Goal: Information Seeking & Learning: Learn about a topic

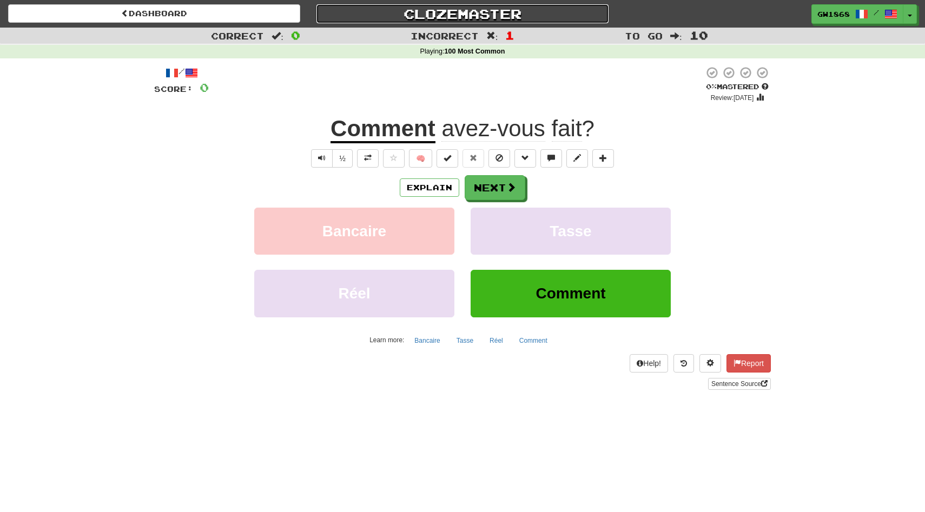
click at [429, 20] on link "Clozemaster" at bounding box center [462, 13] width 292 height 19
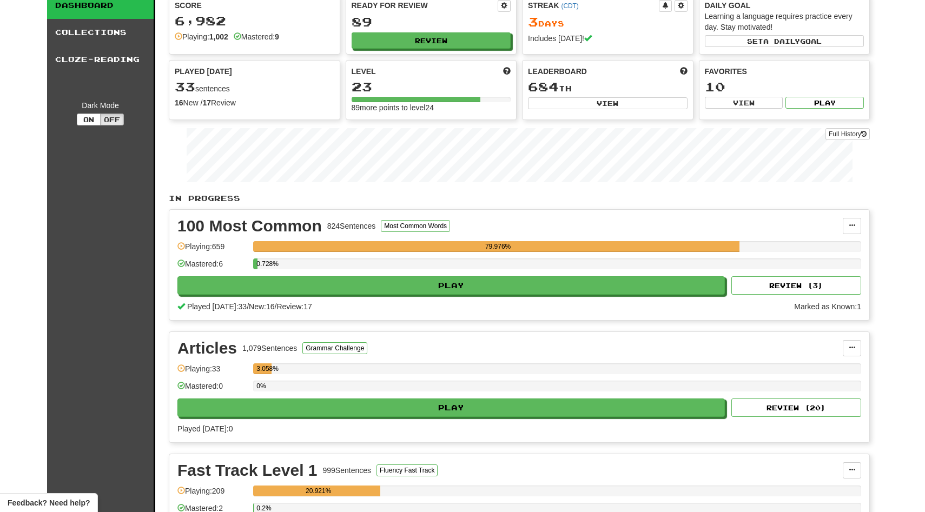
scroll to position [45, 0]
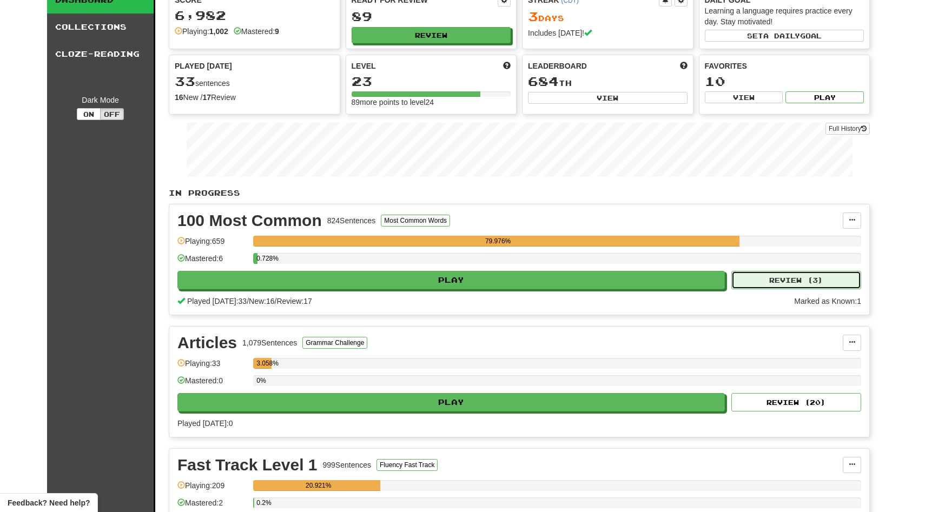
click at [790, 283] on button "Review ( 3 )" at bounding box center [796, 280] width 130 height 18
select select "**"
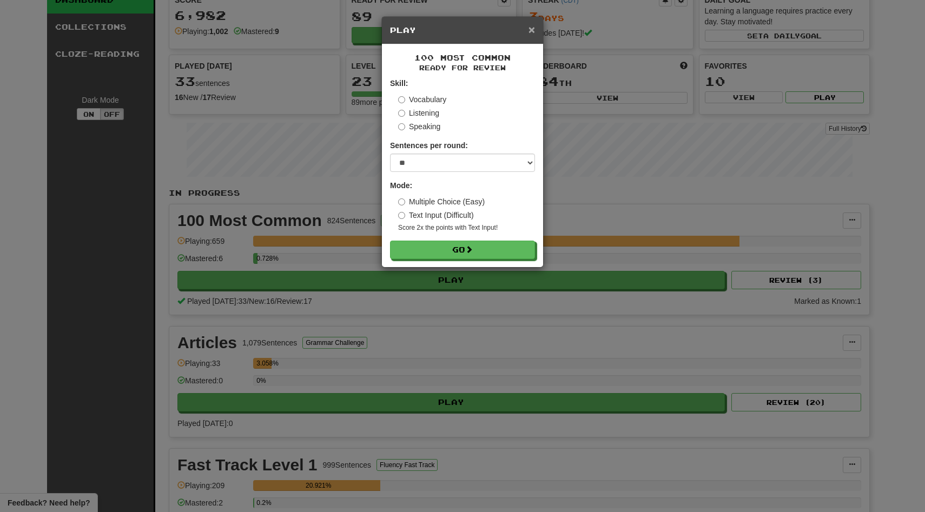
click at [534, 32] on span "×" at bounding box center [531, 29] width 6 height 12
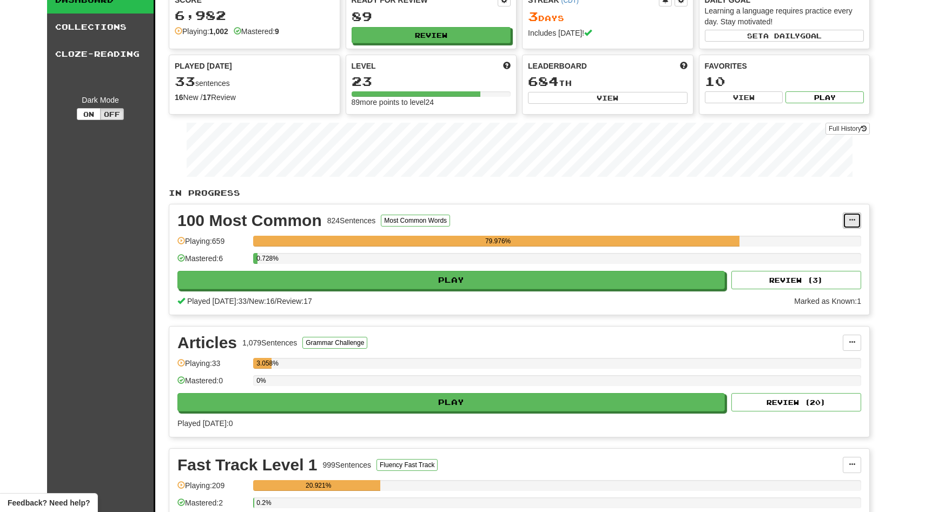
click at [849, 220] on span at bounding box center [851, 220] width 6 height 6
click at [892, 249] on div "Clozemaster Dashboard Collections Cloze-Reading Dark Mode On Off Dashboard Coll…" at bounding box center [462, 458] width 925 height 1007
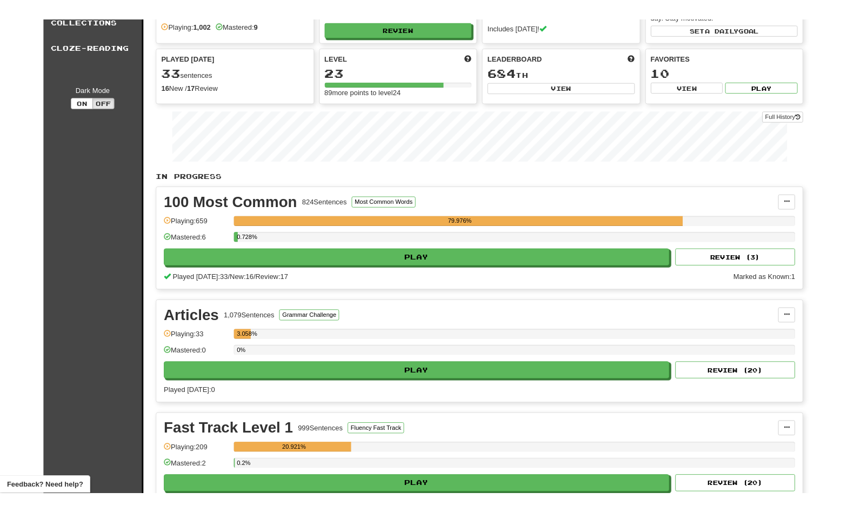
scroll to position [0, 0]
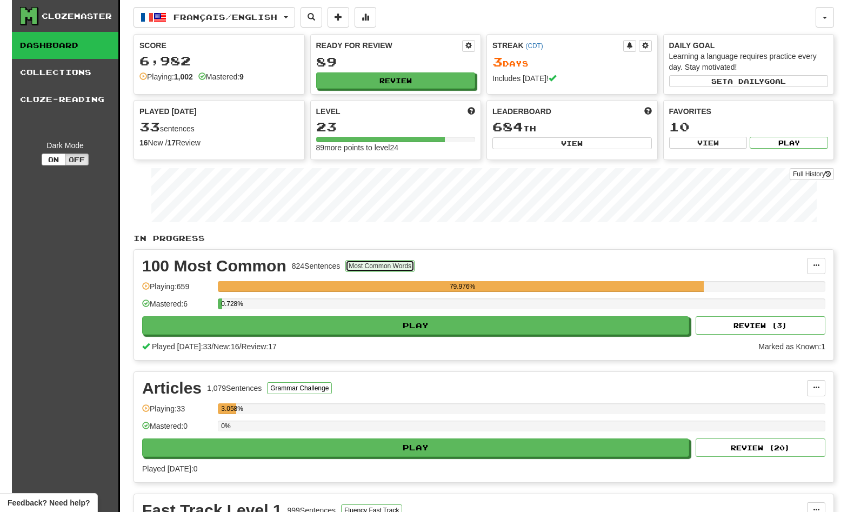
click at [378, 267] on button "Most Common Words" at bounding box center [380, 266] width 69 height 12
